Goal: Find specific page/section: Find specific page/section

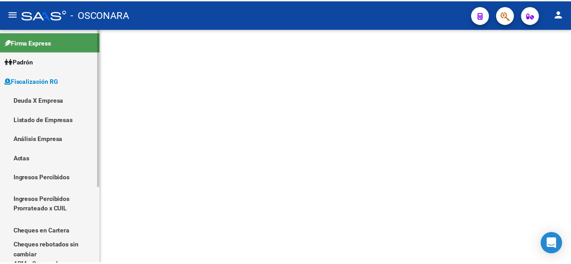
scroll to position [113, 0]
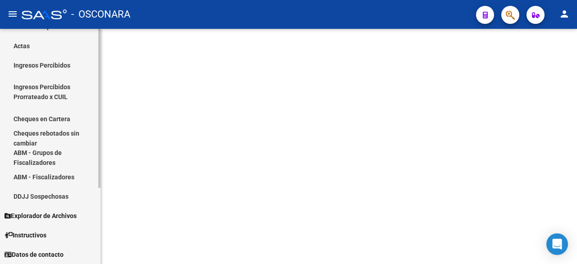
click at [18, 264] on html "menu - OSCONARA person Firma Express Padrón Afiliados Empadronados Padrón Ágil …" at bounding box center [288, 132] width 577 height 264
click at [14, 9] on mat-icon "menu" at bounding box center [12, 14] width 11 height 11
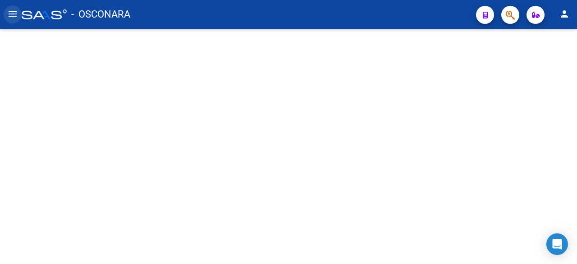
click at [14, 9] on mat-icon "menu" at bounding box center [12, 14] width 11 height 11
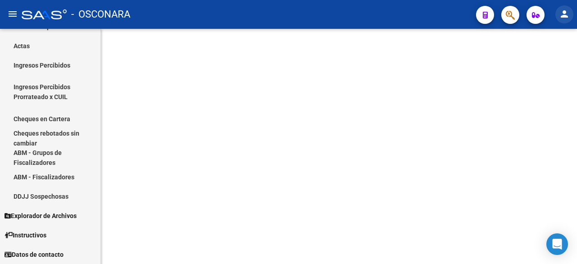
click at [563, 13] on mat-icon "person" at bounding box center [564, 14] width 11 height 11
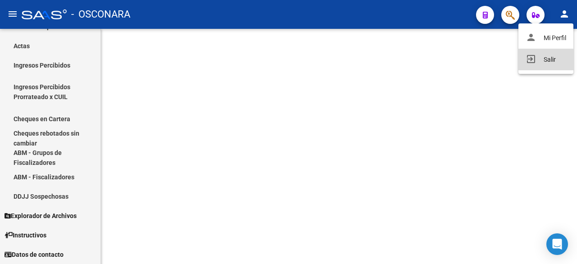
click at [545, 62] on button "exit_to_app Salir" at bounding box center [546, 60] width 55 height 22
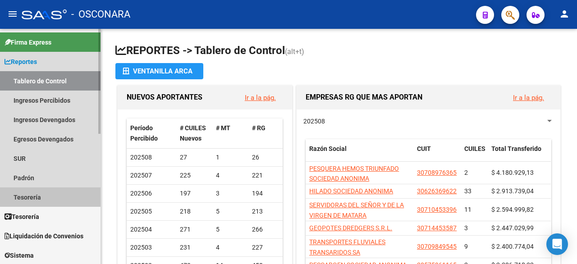
click at [41, 196] on link "Tesorería" at bounding box center [50, 197] width 101 height 19
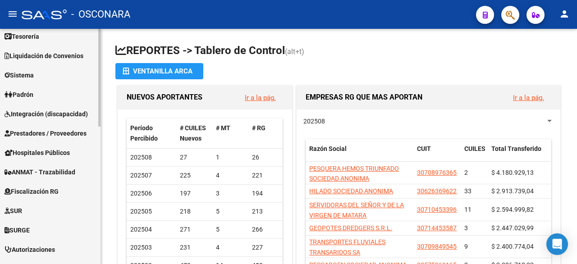
scroll to position [222, 0]
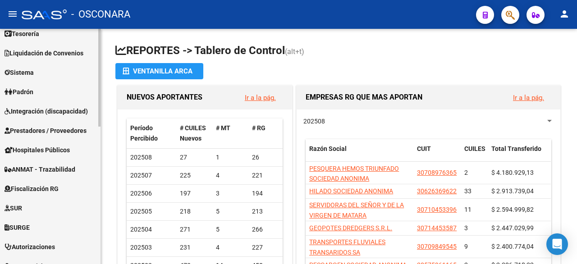
click at [91, 210] on div "Firma Express Reportes Tablero de Control Ingresos Percibidos Análisis de todos…" at bounding box center [51, 90] width 103 height 566
click at [57, 124] on link "Prestadores / Proveedores" at bounding box center [50, 130] width 101 height 19
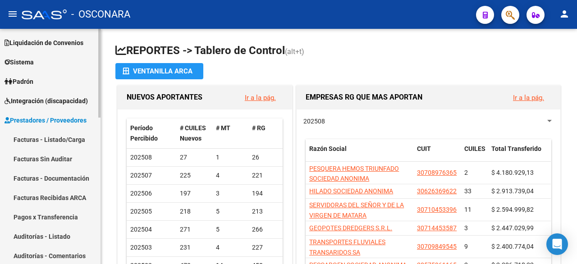
scroll to position [47, 0]
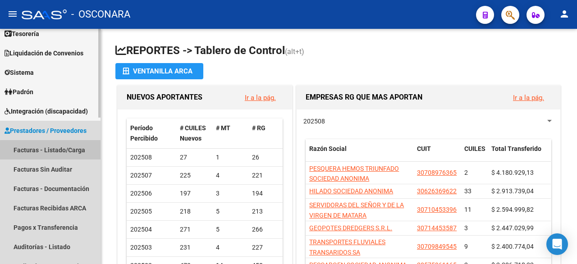
click at [58, 151] on link "Facturas - Listado/Carga" at bounding box center [50, 149] width 101 height 19
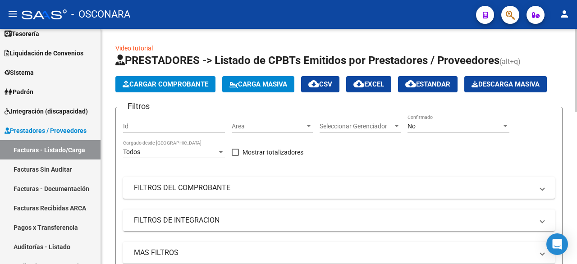
click at [184, 115] on div "Id" at bounding box center [174, 124] width 102 height 18
type input "-1"
type input "1"
click at [576, 68] on div at bounding box center [576, 70] width 2 height 83
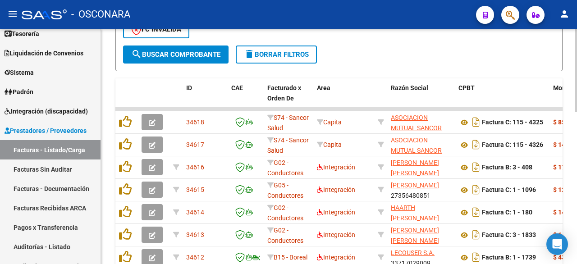
scroll to position [305, 0]
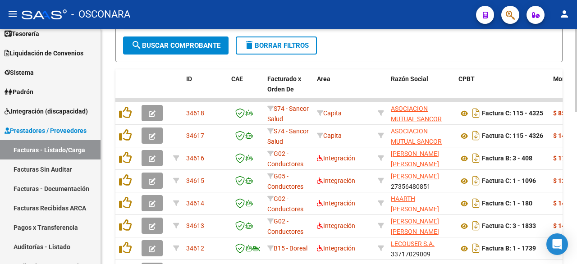
click at [576, 176] on div at bounding box center [576, 179] width 2 height 83
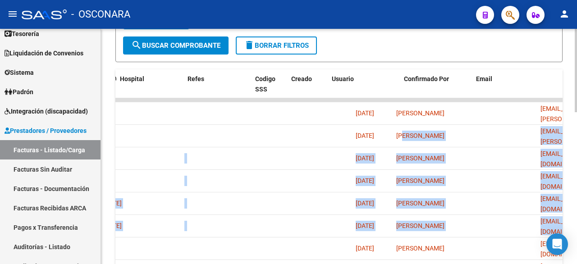
scroll to position [0, 1878]
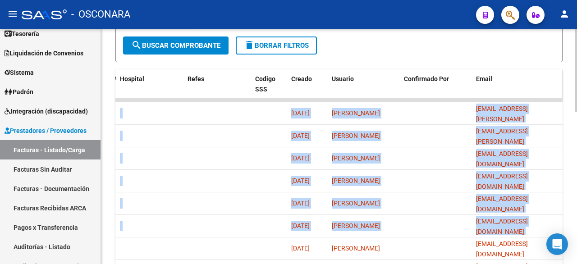
drag, startPoint x: 395, startPoint y: 241, endPoint x: 476, endPoint y: 92, distance: 169.8
click at [476, 92] on div "ID CAE Facturado x Orden De Area Razón Social CPBT Monto Fecha Cpbt Días desde …" at bounding box center [338, 211] width 447 height 284
